Goal: Transaction & Acquisition: Purchase product/service

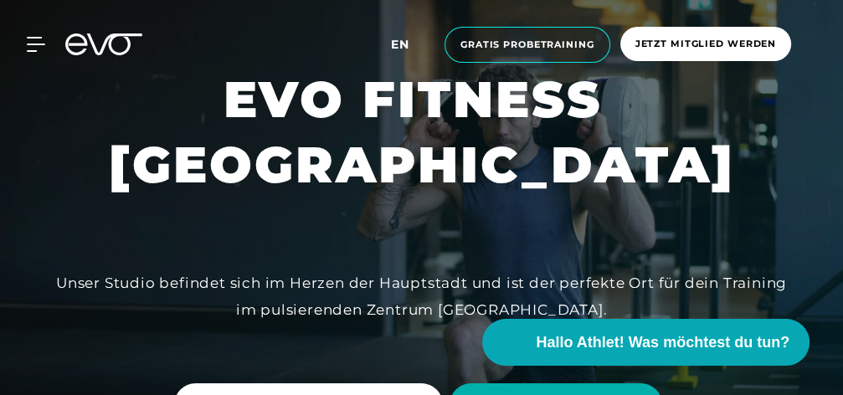
click at [395, 48] on span "en" at bounding box center [400, 44] width 18 height 15
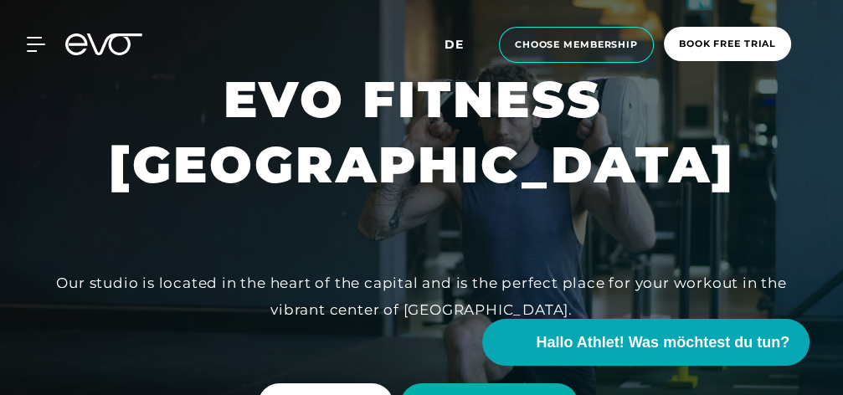
click at [452, 41] on span "de" at bounding box center [453, 44] width 19 height 15
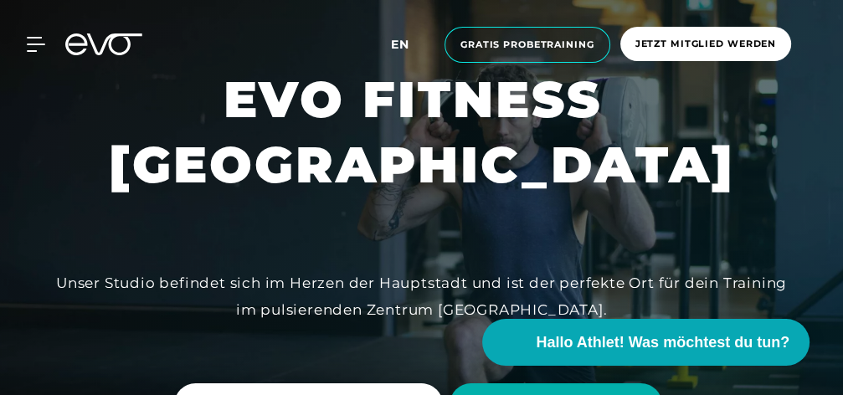
click at [400, 44] on span "en" at bounding box center [400, 44] width 18 height 15
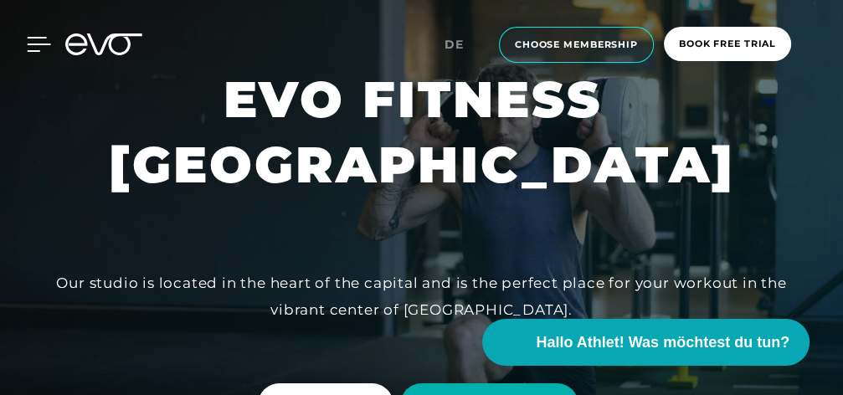
click at [39, 38] on icon at bounding box center [39, 44] width 24 height 15
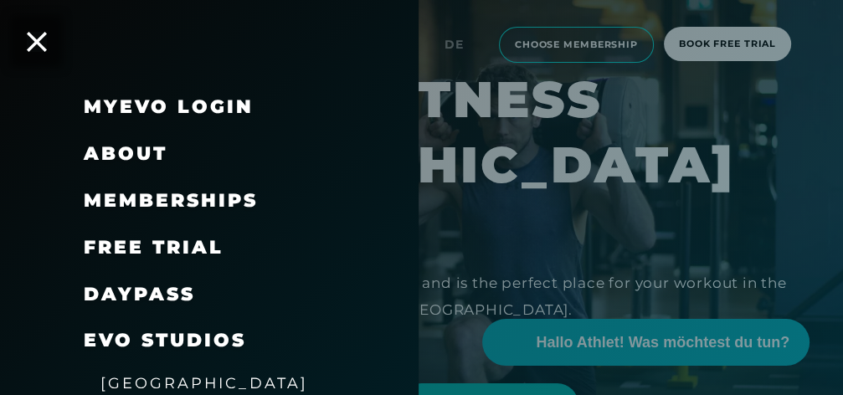
click at [139, 299] on link "DAYPASS" at bounding box center [139, 294] width 111 height 23
